Goal: Task Accomplishment & Management: Manage account settings

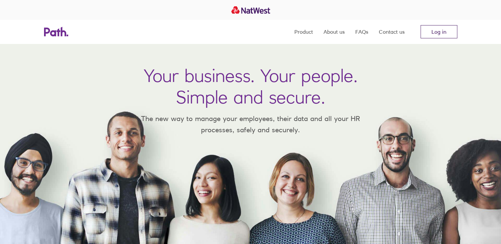
click at [445, 33] on link "Log in" at bounding box center [438, 31] width 37 height 13
click at [439, 24] on nav "Product About us FAQs Contact us Log in" at bounding box center [375, 32] width 163 height 24
click at [434, 31] on link "Log in" at bounding box center [438, 31] width 37 height 13
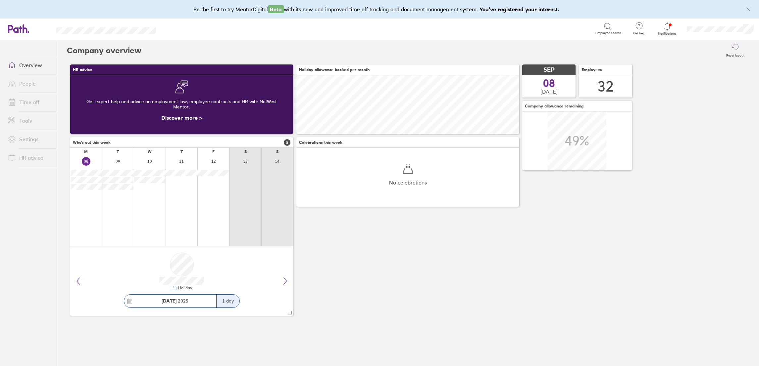
scroll to position [59, 223]
click at [32, 101] on link "Time off" at bounding box center [29, 102] width 53 height 13
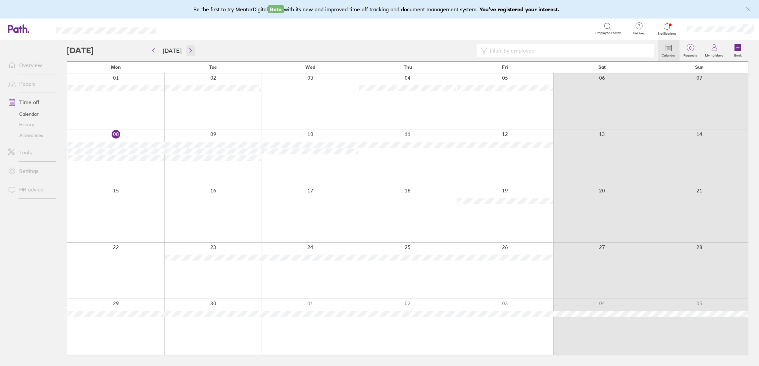
click at [189, 53] on button "button" at bounding box center [190, 50] width 8 height 11
click at [20, 84] on link "People" at bounding box center [29, 83] width 53 height 13
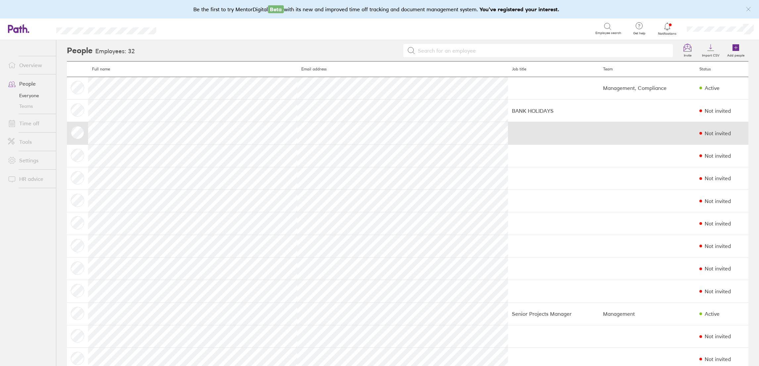
scroll to position [50, 0]
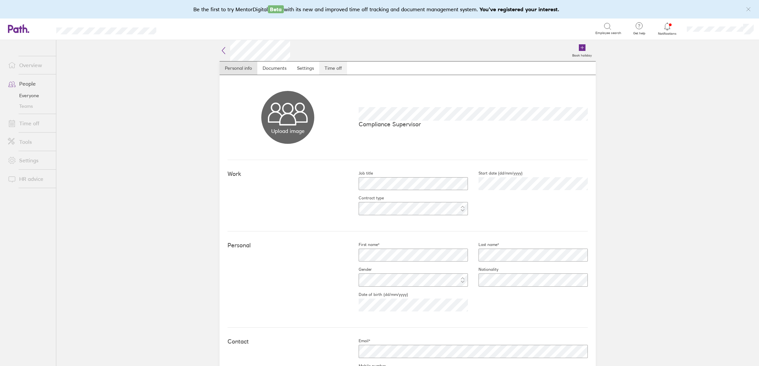
click at [323, 66] on link "Time off" at bounding box center [333, 68] width 28 height 13
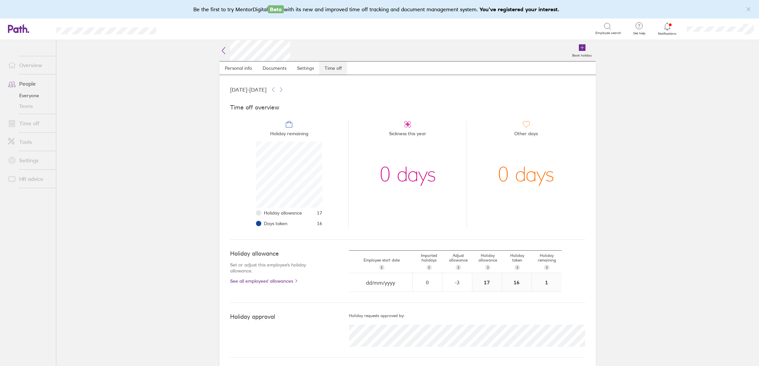
scroll to position [66, 66]
click at [25, 128] on link "Time off" at bounding box center [29, 123] width 53 height 13
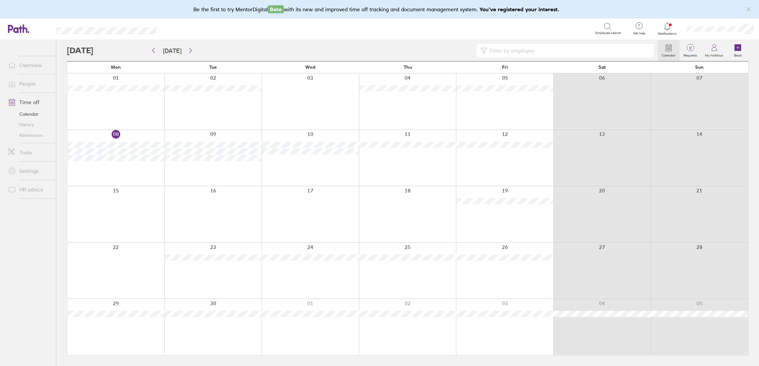
click at [26, 114] on link "Calendar" at bounding box center [29, 114] width 53 height 11
click at [168, 48] on button "Today" at bounding box center [172, 50] width 29 height 11
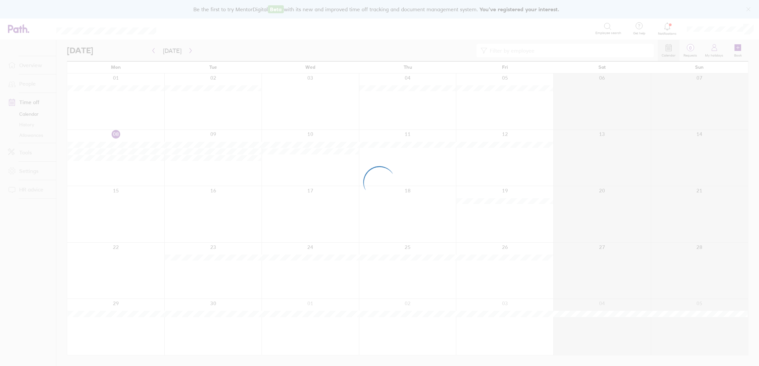
click at [152, 50] on div at bounding box center [379, 183] width 759 height 366
